Goal: Transaction & Acquisition: Purchase product/service

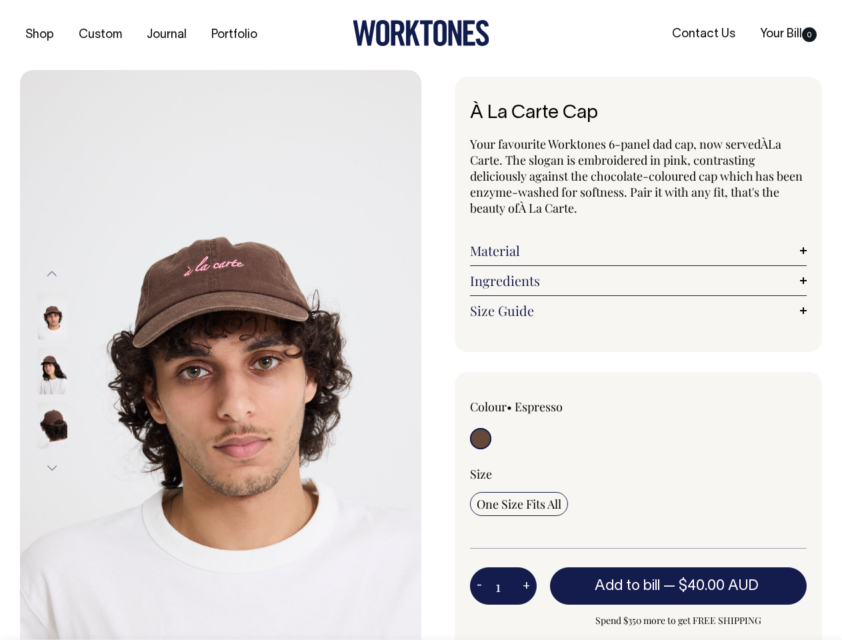
radio input "true"
click at [221, 355] on img at bounding box center [220, 371] width 401 height 602
click at [70, 371] on div at bounding box center [70, 370] width 67 height 55
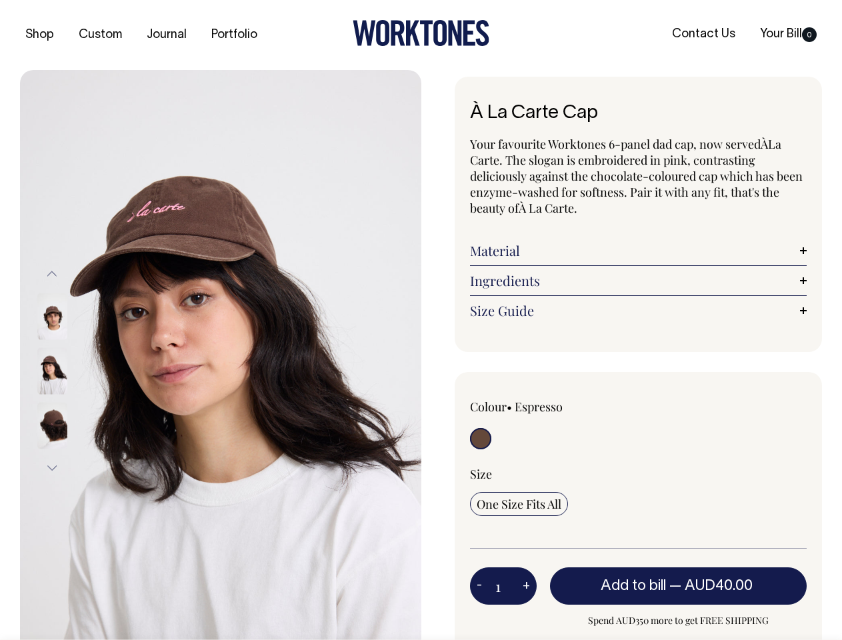
click at [52, 274] on button "Previous" at bounding box center [52, 274] width 20 height 30
click at [70, 398] on div at bounding box center [70, 425] width 67 height 55
click at [52, 467] on button "Next" at bounding box center [52, 468] width 20 height 30
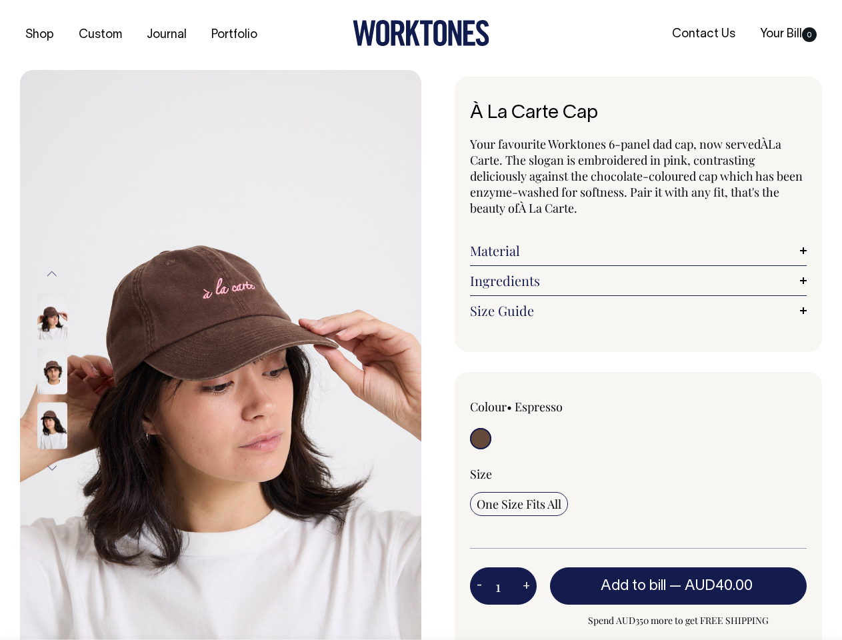
click at [479, 586] on button "-" at bounding box center [479, 586] width 19 height 27
click at [526, 586] on button "+" at bounding box center [526, 586] width 21 height 27
type input "2"
click at [679, 586] on span "— AUD40.00" at bounding box center [712, 585] width 87 height 13
